Goal: Transaction & Acquisition: Download file/media

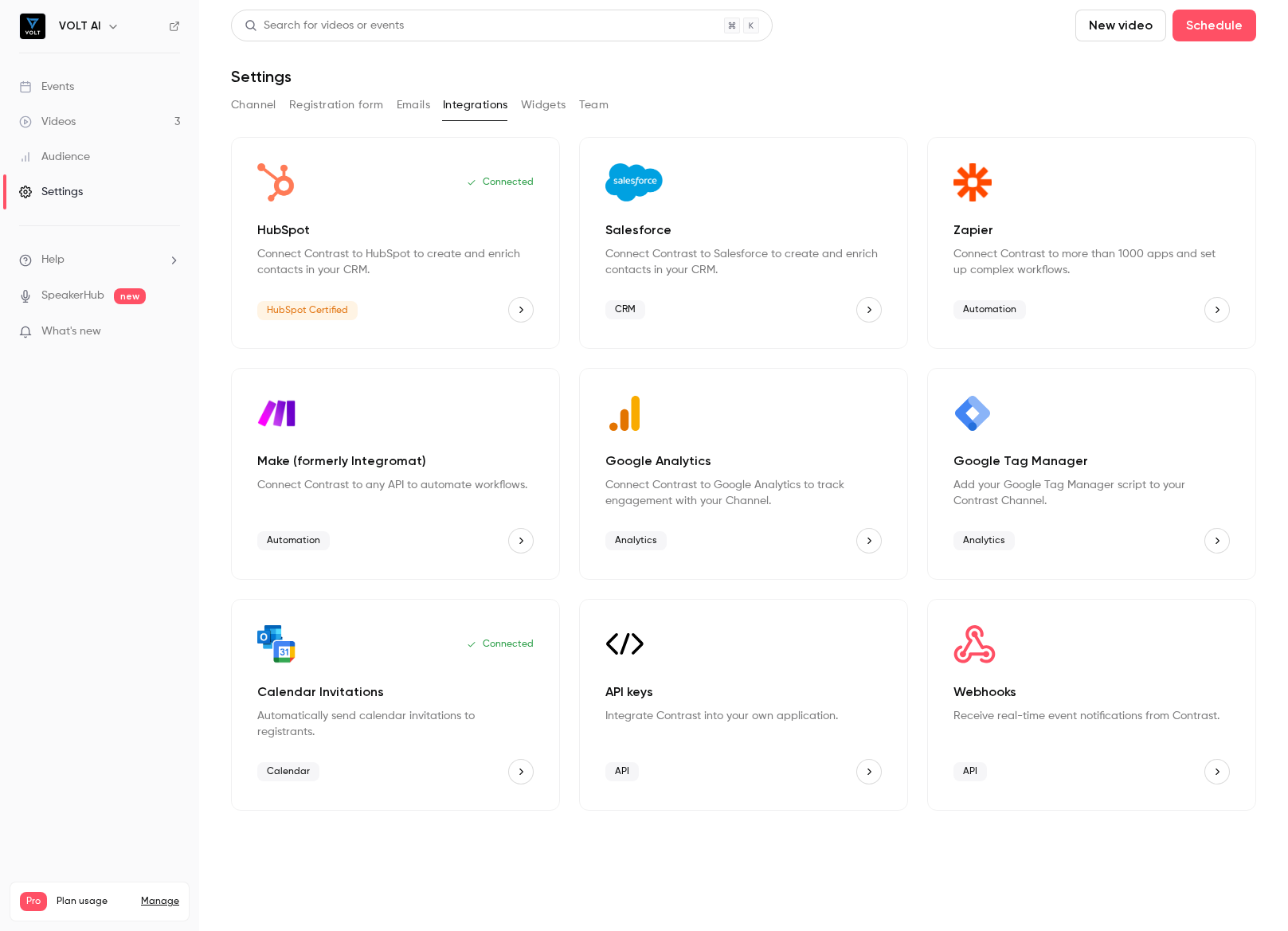
click at [77, 84] on link "Events" at bounding box center [100, 86] width 199 height 35
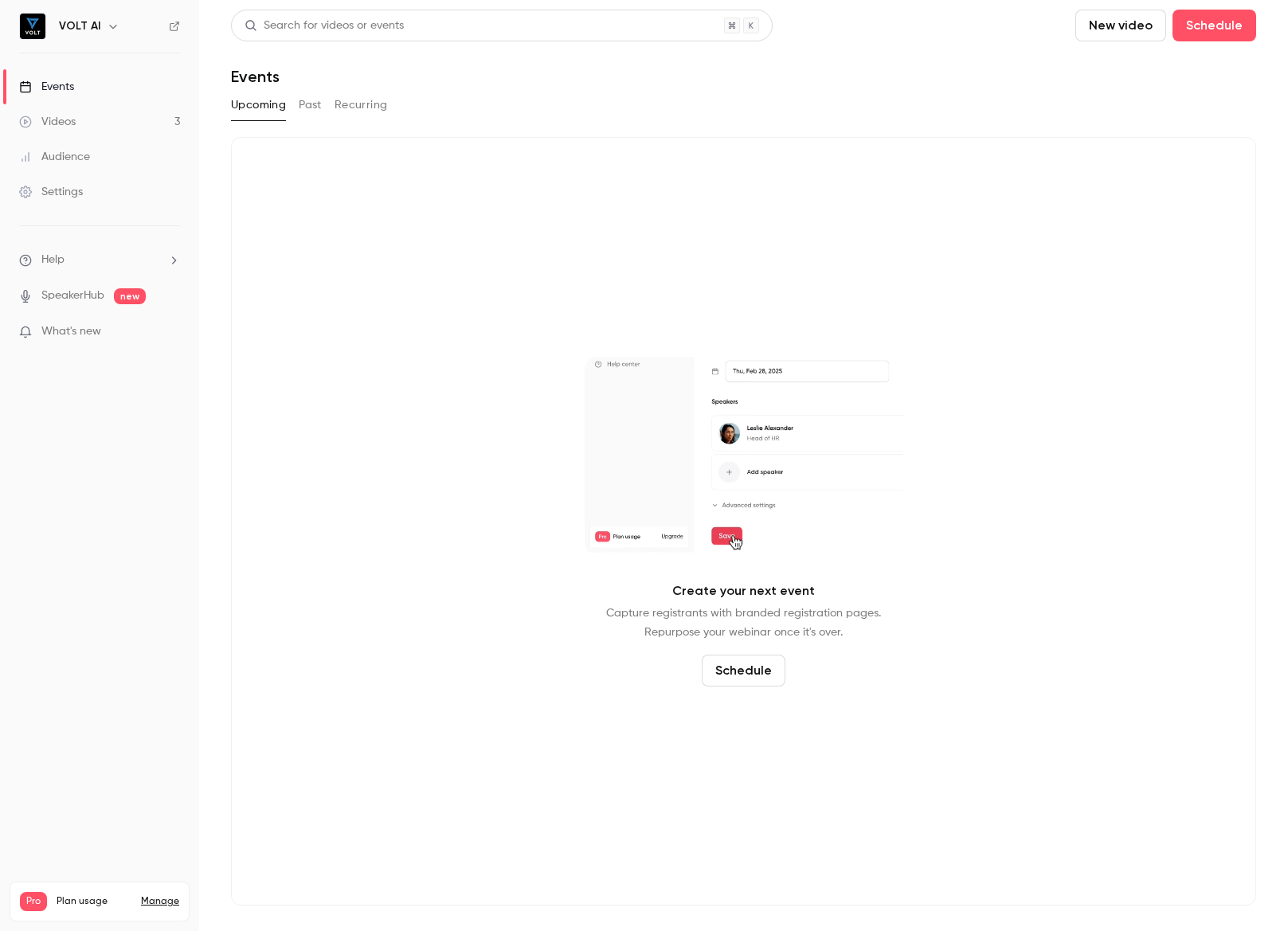
click at [65, 116] on div "Videos" at bounding box center [47, 121] width 57 height 16
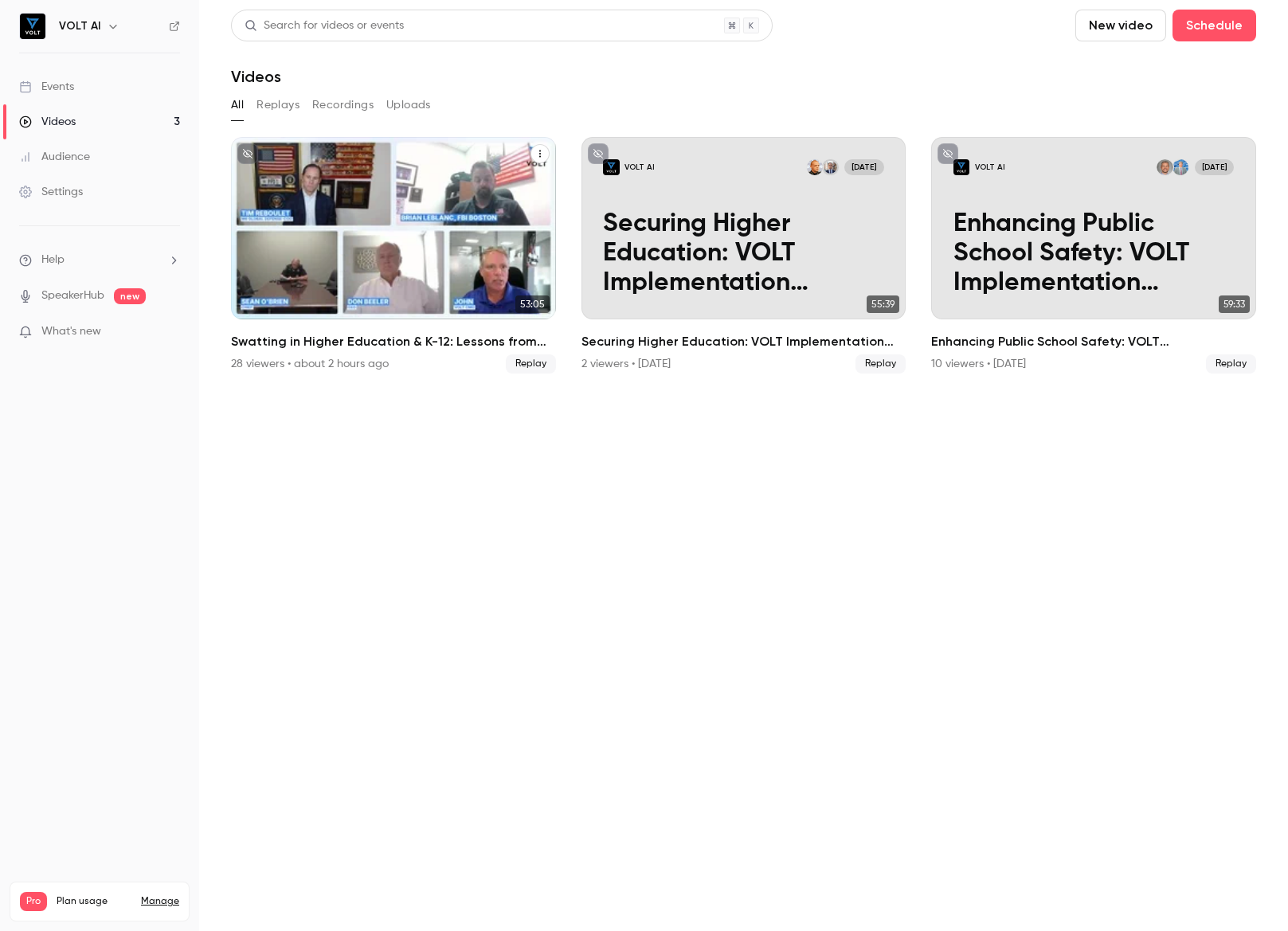
click at [419, 228] on p "Swatting in Higher Education & K-12: Lessons from UTC, [GEOGRAPHIC_DATA], and t…" at bounding box center [394, 253] width 281 height 88
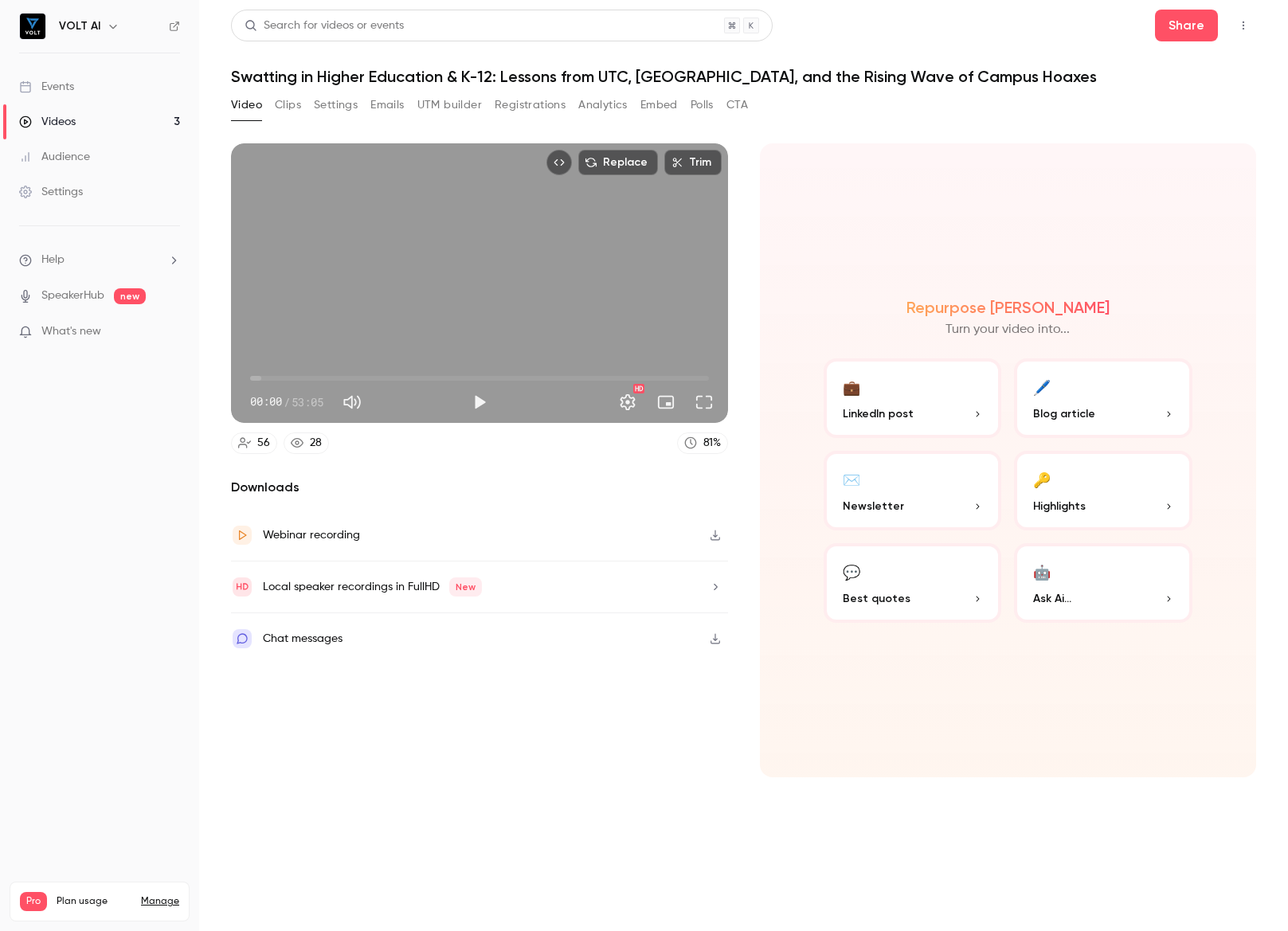
click at [367, 721] on div "Downloads Webinar recording Local speaker recordings in FullHD New Chat messages" at bounding box center [479, 628] width 497 height 300
click at [518, 101] on button "Registrations" at bounding box center [530, 105] width 71 height 25
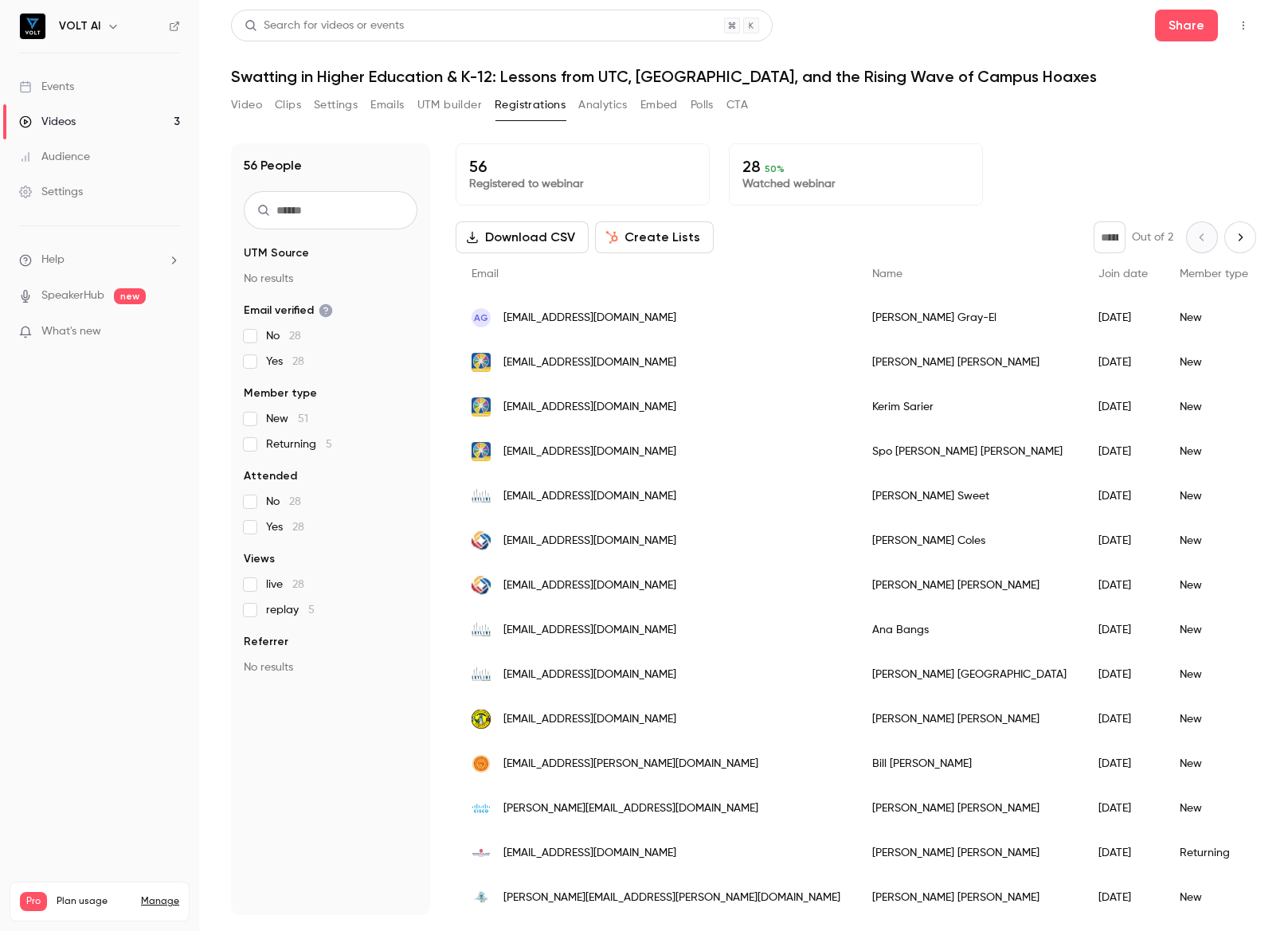
click at [522, 238] on button "Download CSV" at bounding box center [522, 237] width 133 height 31
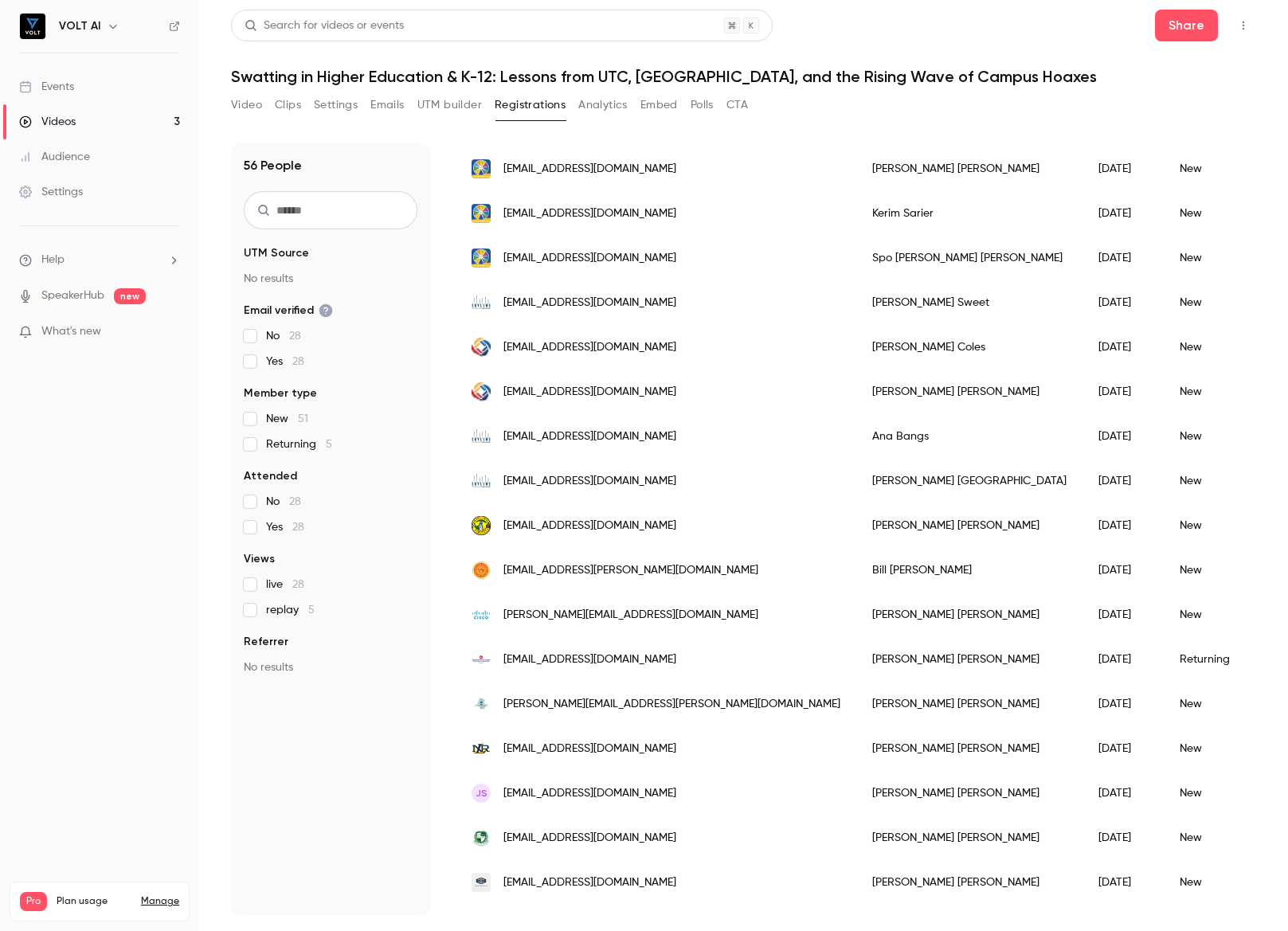
scroll to position [223, 0]
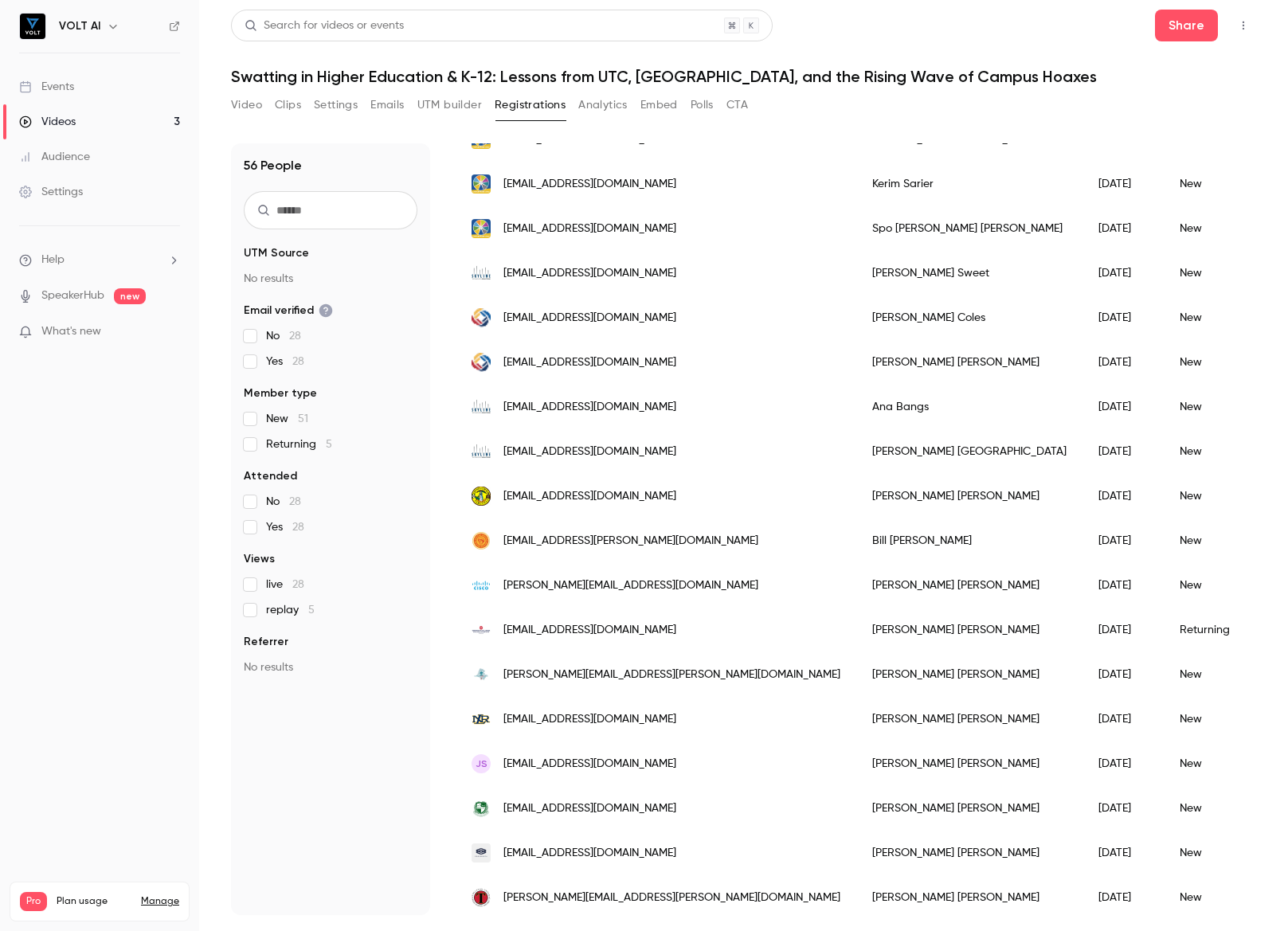
click at [1027, 74] on h1 "Swatting in Higher Education & K-12: Lessons from UTC, [GEOGRAPHIC_DATA], and t…" at bounding box center [743, 77] width 1025 height 19
